Goal: Task Accomplishment & Management: Use online tool/utility

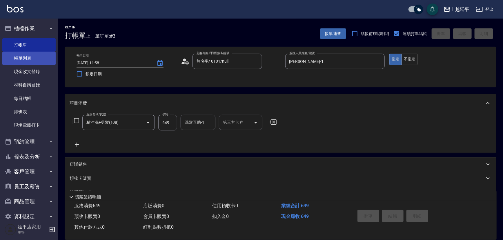
type input "2025/10/14 13:53"
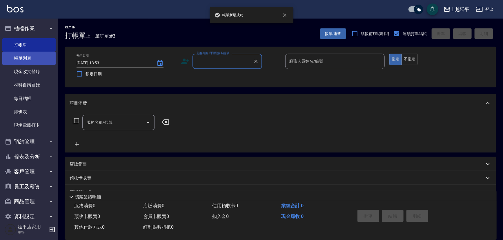
click at [34, 58] on link "帳單列表" at bounding box center [28, 58] width 53 height 13
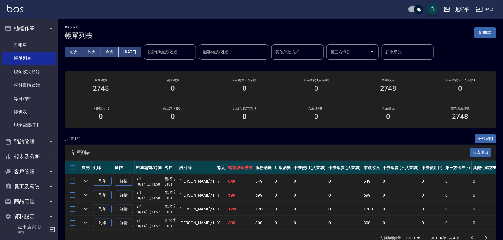
click at [162, 55] on input "設計師編號/姓名" at bounding box center [170, 52] width 47 height 10
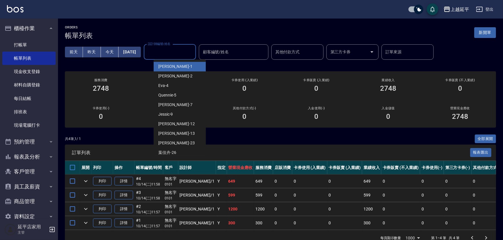
click at [171, 67] on span "李凱婷 -1" at bounding box center [175, 67] width 34 height 6
type input "李凱婷-1"
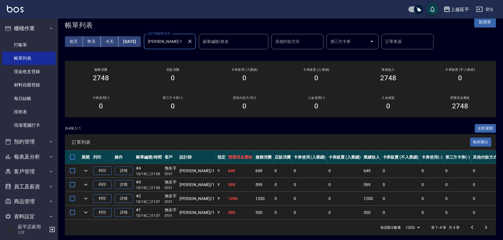
scroll to position [16, 0]
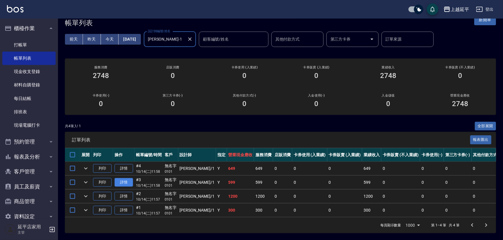
click at [131, 178] on link "詳情" at bounding box center [124, 182] width 19 height 9
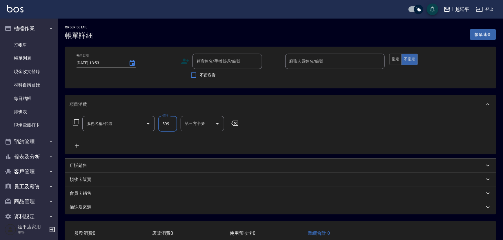
click at [170, 123] on input "599" at bounding box center [167, 124] width 19 height 16
click at [151, 126] on icon "Open" at bounding box center [148, 123] width 7 height 7
type input "2025/10/14 11:58"
type input "李凱婷-1"
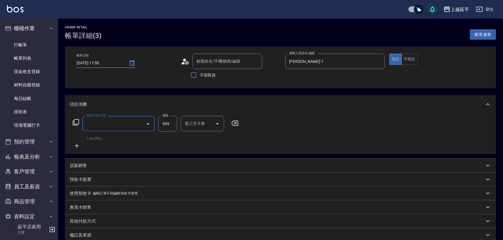
click at [148, 124] on icon "Close" at bounding box center [148, 123] width 3 height 1
click at [147, 122] on icon "Open" at bounding box center [148, 123] width 7 height 7
click at [147, 122] on icon "Close" at bounding box center [148, 123] width 7 height 7
type input "無名字/ 0101/null"
click at [148, 122] on icon "Open" at bounding box center [148, 123] width 7 height 7
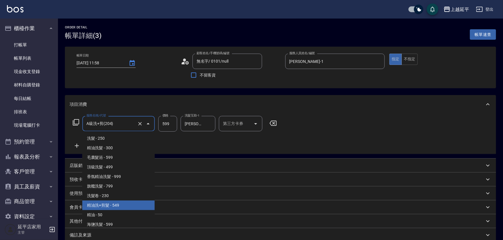
click at [122, 206] on span "精油洗+剪髮 - 549" at bounding box center [118, 206] width 73 height 10
type input "精油洗+剪髮(108)"
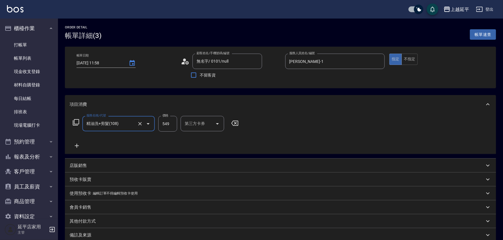
click at [171, 124] on input "549" at bounding box center [167, 124] width 19 height 16
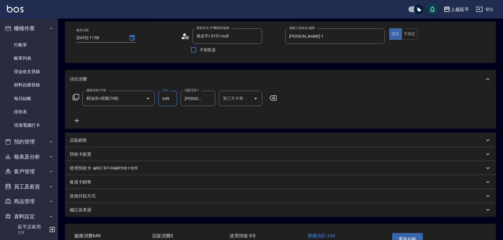
scroll to position [64, 0]
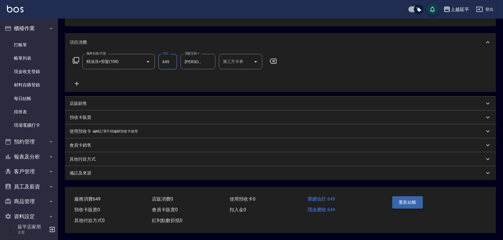
type input "649"
click at [400, 203] on button "重新結帳" at bounding box center [408, 202] width 31 height 12
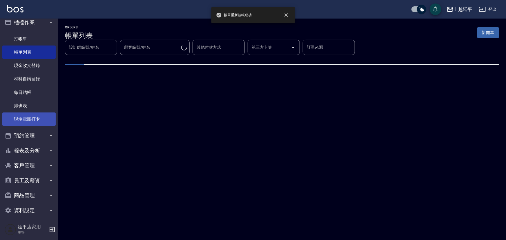
scroll to position [12, 0]
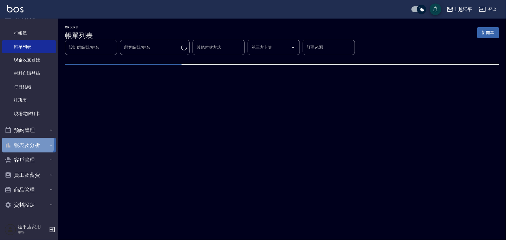
click at [24, 144] on button "報表及分析" at bounding box center [28, 145] width 53 height 15
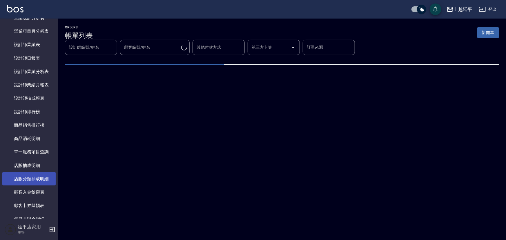
scroll to position [302, 0]
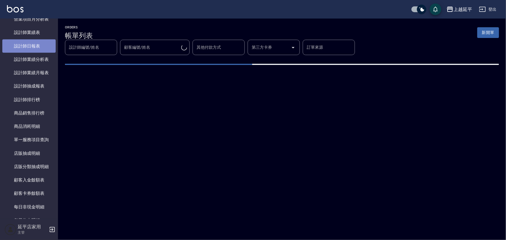
click at [29, 50] on link "設計師日報表" at bounding box center [28, 45] width 53 height 13
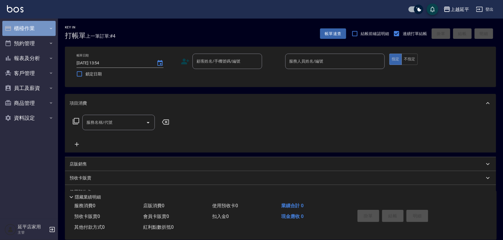
click at [17, 29] on button "櫃檯作業" at bounding box center [28, 28] width 53 height 15
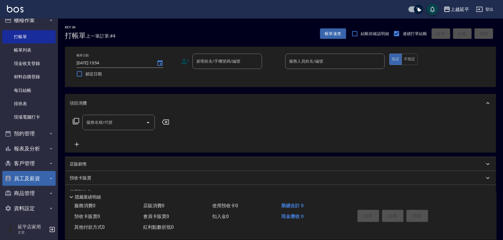
scroll to position [12, 0]
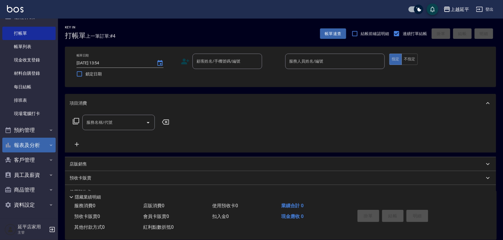
click at [25, 147] on button "報表及分析" at bounding box center [28, 145] width 53 height 15
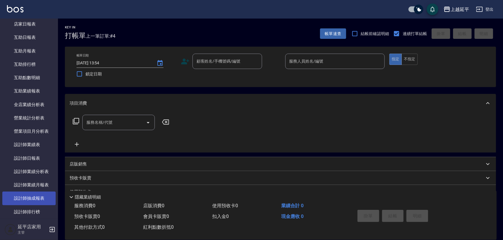
scroll to position [196, 0]
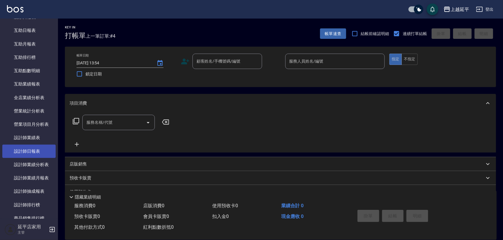
click at [20, 150] on link "設計師日報表" at bounding box center [28, 151] width 53 height 13
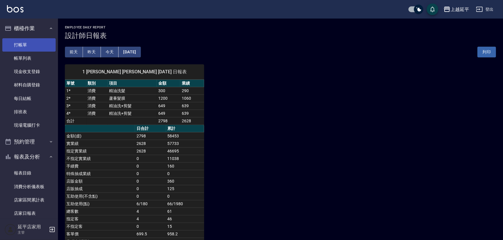
click at [31, 45] on link "打帳單" at bounding box center [28, 44] width 53 height 13
